Goal: Task Accomplishment & Management: Manage account settings

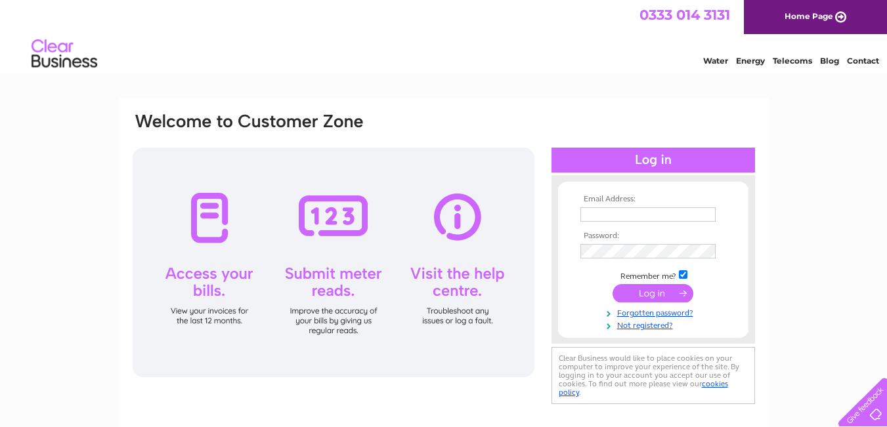
type input "[EMAIL_ADDRESS][DOMAIN_NAME]"
click at [208, 282] on div at bounding box center [334, 263] width 402 height 230
click at [207, 282] on div at bounding box center [334, 263] width 402 height 230
click at [207, 271] on div at bounding box center [334, 263] width 402 height 230
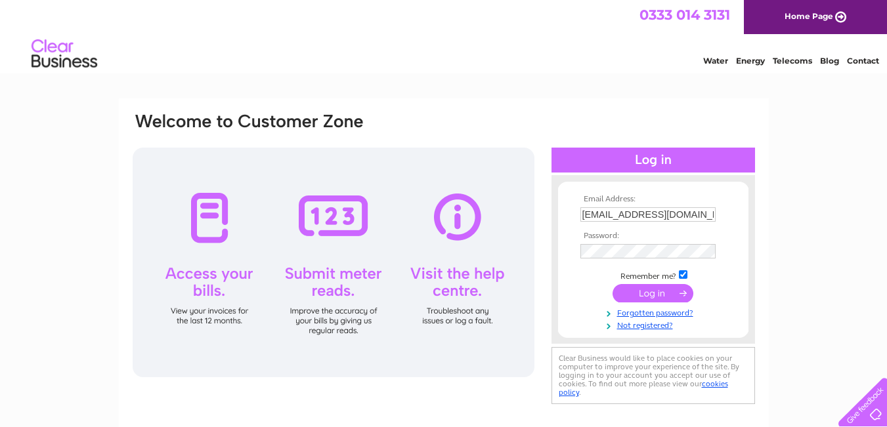
click at [204, 274] on div at bounding box center [334, 263] width 402 height 230
click at [211, 315] on div at bounding box center [334, 263] width 402 height 230
click at [650, 291] on input "submit" at bounding box center [652, 293] width 81 height 18
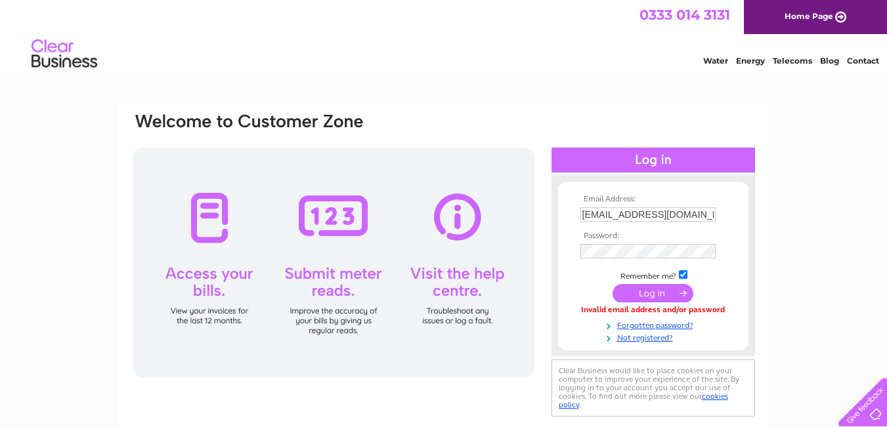
click at [653, 288] on input "submit" at bounding box center [652, 293] width 81 height 18
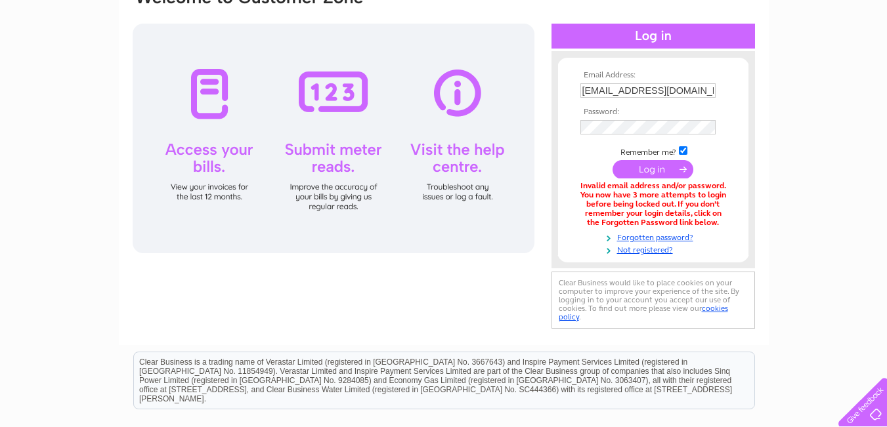
scroll to position [107, 0]
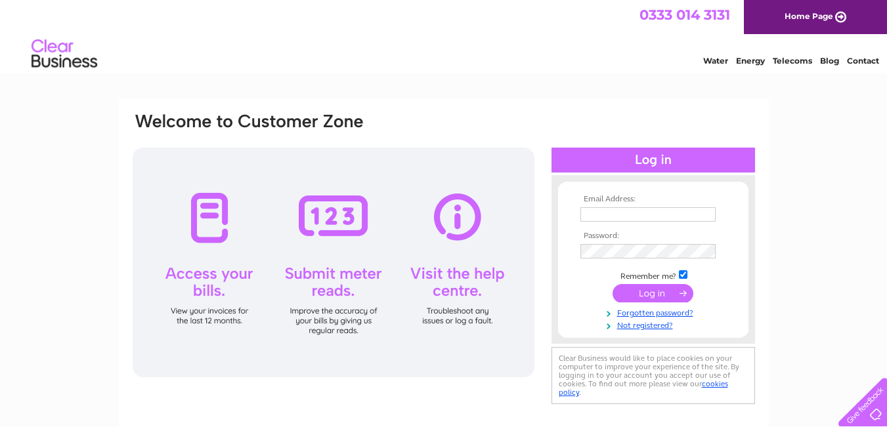
type input "[EMAIL_ADDRESS][DOMAIN_NAME]"
click at [655, 291] on input "submit" at bounding box center [652, 293] width 81 height 18
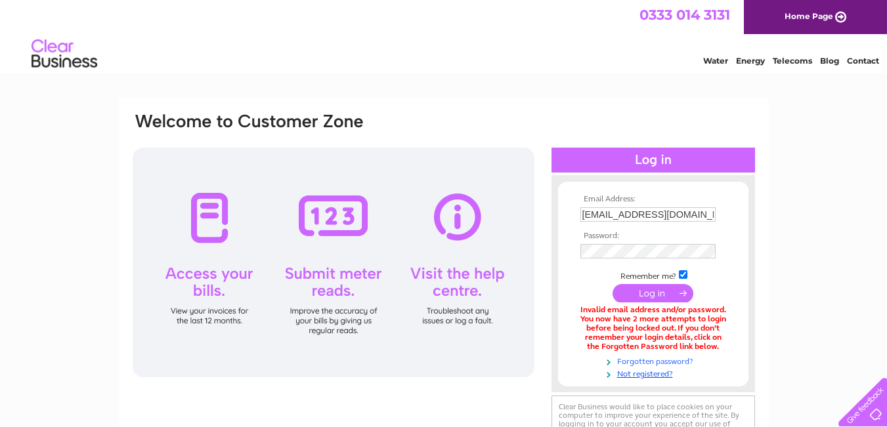
click at [650, 360] on link "Forgotten password?" at bounding box center [654, 360] width 149 height 12
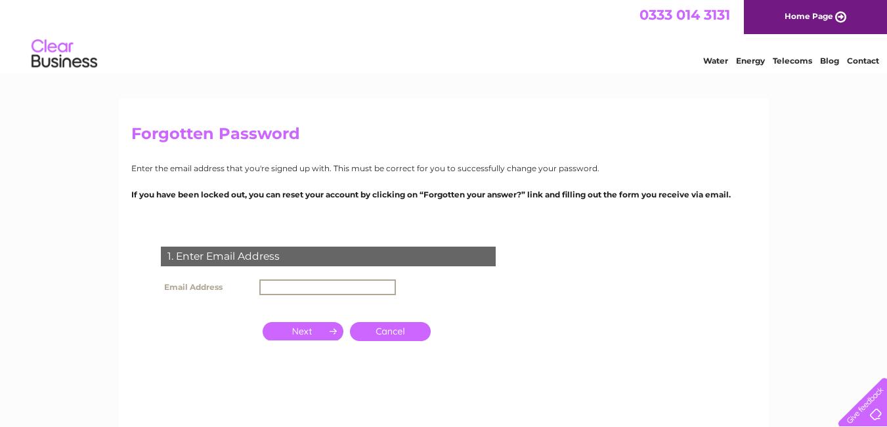
click at [272, 289] on input "text" at bounding box center [327, 288] width 137 height 16
type input "[EMAIL_ADDRESS][DOMAIN_NAME]"
click at [305, 332] on input "button" at bounding box center [303, 330] width 81 height 18
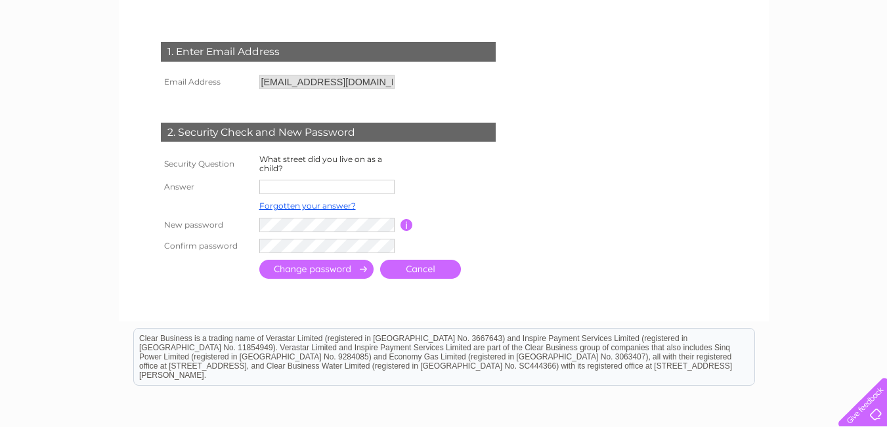
scroll to position [213, 0]
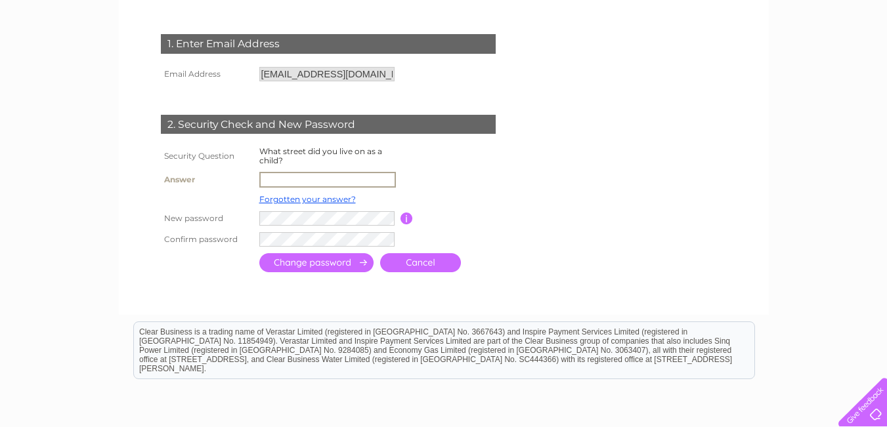
click at [268, 185] on input "text" at bounding box center [327, 180] width 137 height 16
type input "MANOR STREET"
